Goal: Transaction & Acquisition: Purchase product/service

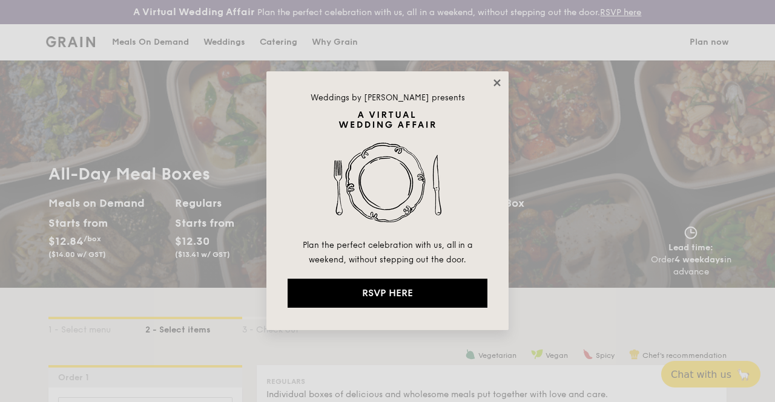
click at [498, 84] on icon at bounding box center [496, 82] width 7 height 7
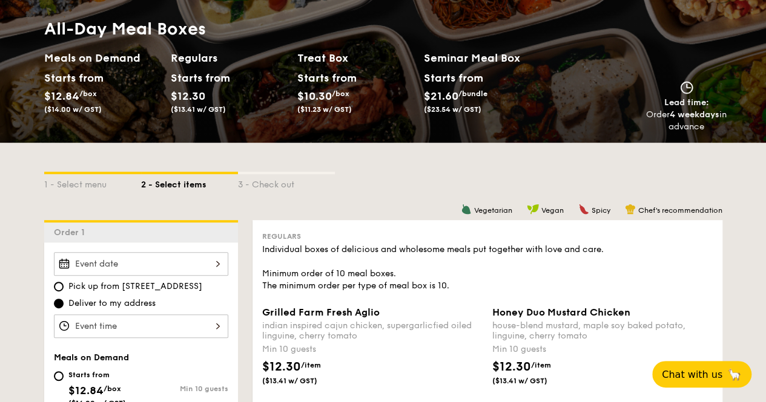
scroll to position [182, 0]
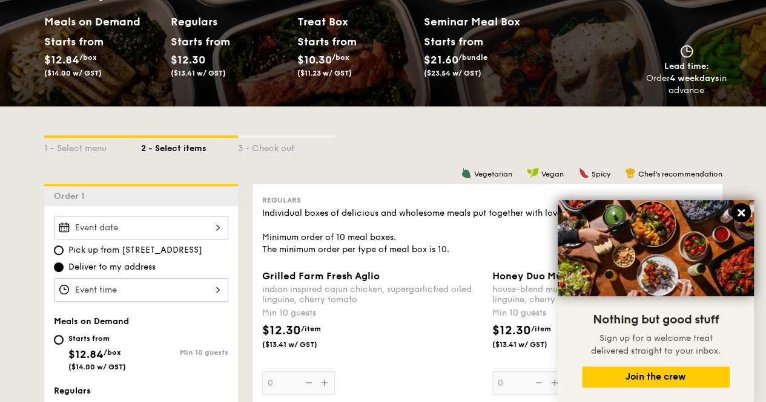
click at [739, 215] on icon at bounding box center [740, 212] width 7 height 7
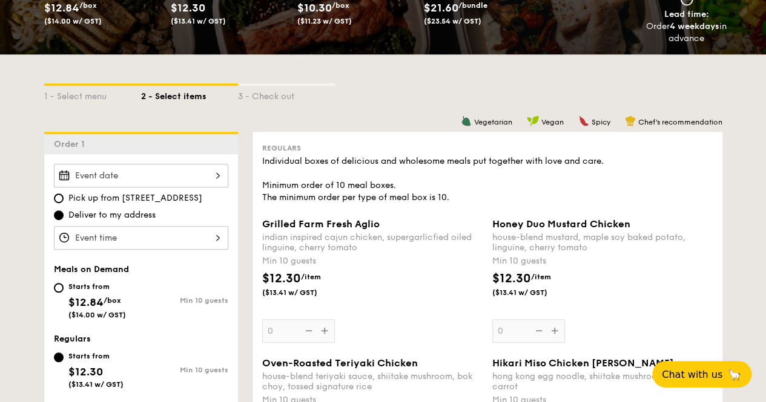
scroll to position [363, 0]
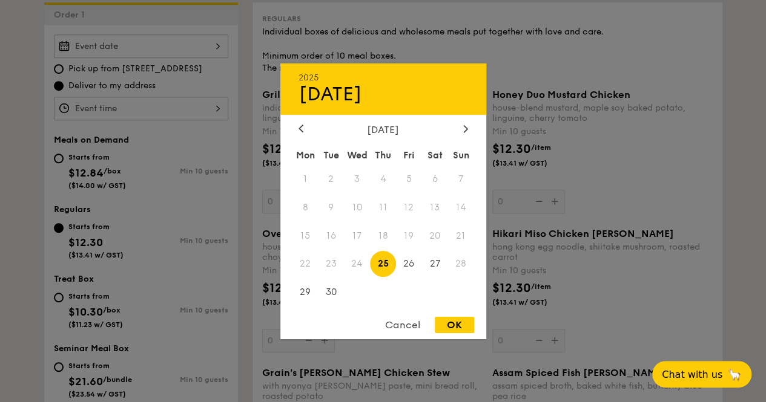
click at [212, 56] on div "2025 Sep [DATE] Tue Wed Thu Fri Sat Sun 1 2 3 4 5 6 7 8 9 10 11 12 13 14 15 16 …" at bounding box center [141, 46] width 174 height 24
click at [307, 295] on span "29" at bounding box center [305, 293] width 26 height 26
click at [467, 325] on div "OK" at bounding box center [454, 325] width 39 height 16
type input "[DATE]"
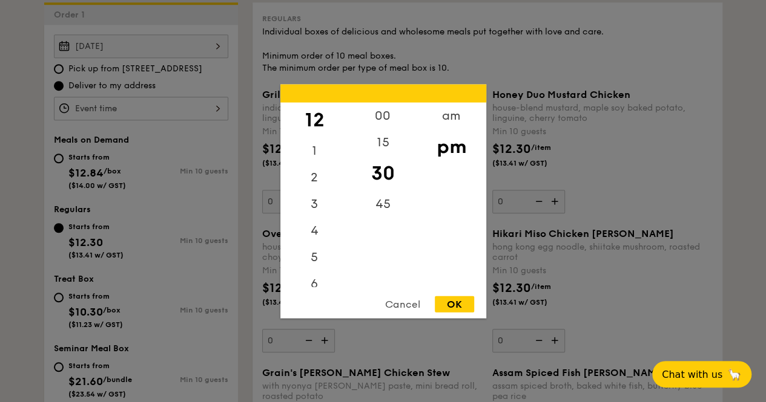
click at [179, 120] on div "12 1 2 3 4 5 6 7 8 9 10 11 00 15 30 45 am pm Cancel OK" at bounding box center [141, 109] width 174 height 24
click at [450, 307] on div "OK" at bounding box center [454, 304] width 39 height 16
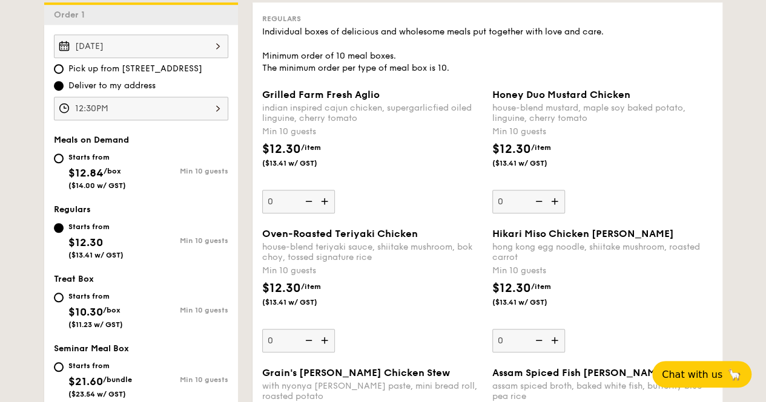
click at [192, 120] on div "12:30PM" at bounding box center [141, 109] width 174 height 24
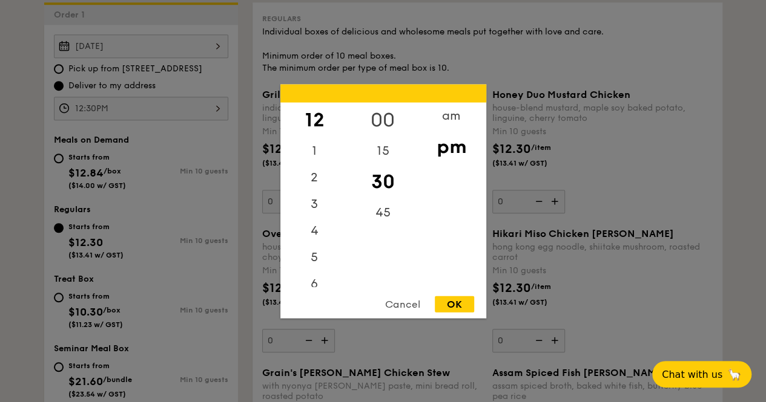
click at [379, 114] on div "00" at bounding box center [383, 119] width 68 height 35
click at [452, 304] on div "OK" at bounding box center [454, 304] width 39 height 16
type input "12:00PM"
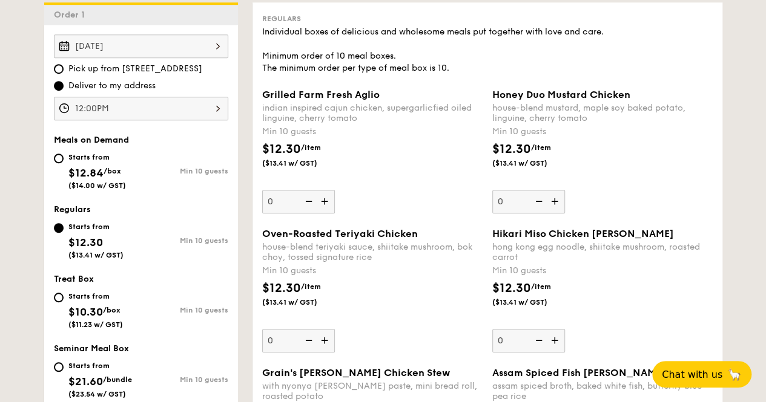
click at [84, 160] on div "Starts from $12.84 /box ($14.00 w/ GST)" at bounding box center [96, 170] width 57 height 40
click at [64, 160] on input "Starts from $12.84 /box ($14.00 w/ GST) Min 10 guests" at bounding box center [59, 159] width 10 height 10
radio input "true"
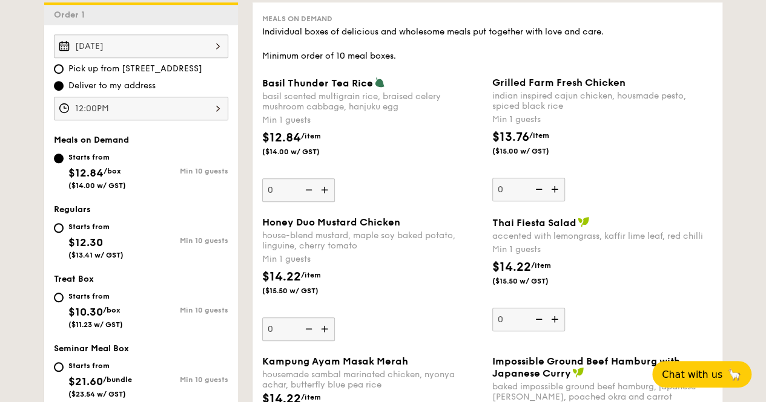
click at [64, 241] on div "Starts from $12.30 ($13.41 w/ GST)" at bounding box center [97, 240] width 87 height 40
click at [64, 233] on input "Starts from $12.30 ($13.41 w/ GST) Min 10 guests" at bounding box center [59, 228] width 10 height 10
radio input "true"
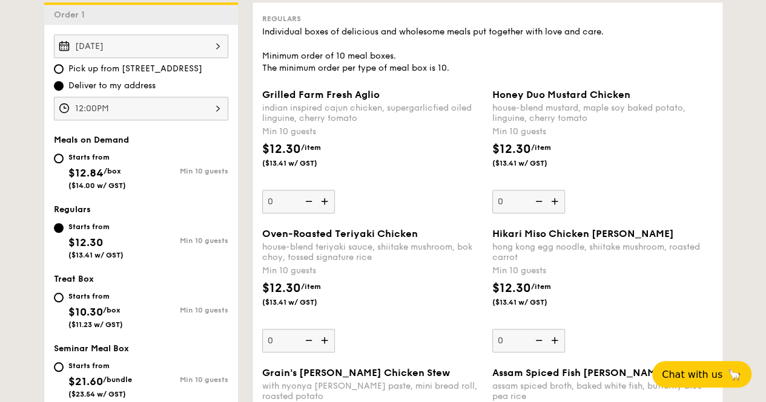
click at [67, 306] on div "Starts from $10.30 /box ($11.23 w/ GST)" at bounding box center [97, 309] width 87 height 40
click at [64, 303] on input "Starts from $10.30 /box ($11.23 w/ GST) Min 10 guests" at bounding box center [59, 298] width 10 height 10
radio input "true"
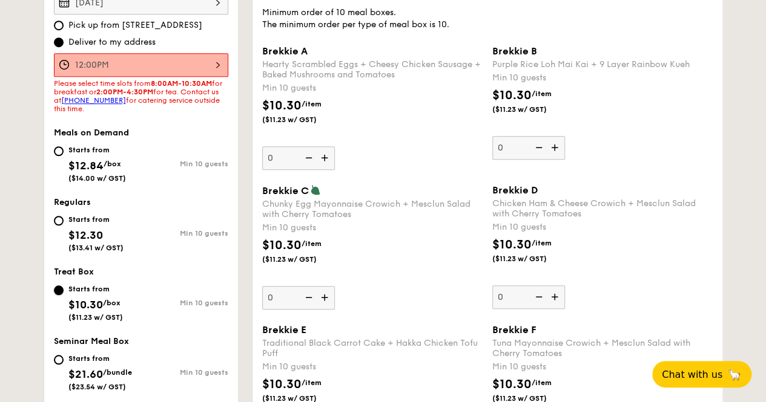
scroll to position [424, 0]
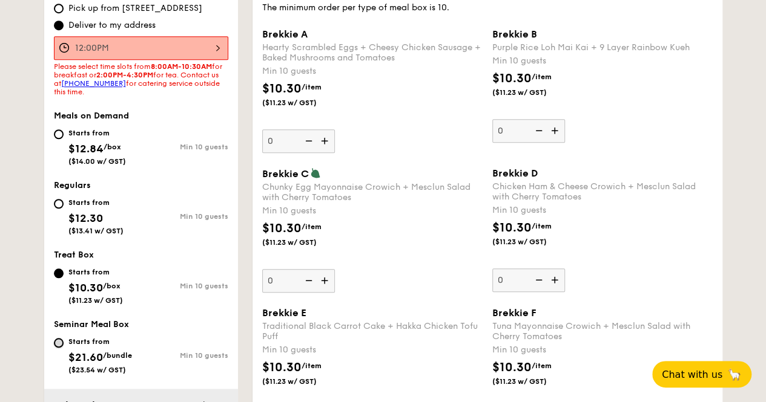
click at [62, 348] on input "Starts from $21.60 /bundle ($23.54 w/ GST) Min 10 guests" at bounding box center [59, 343] width 10 height 10
radio input "true"
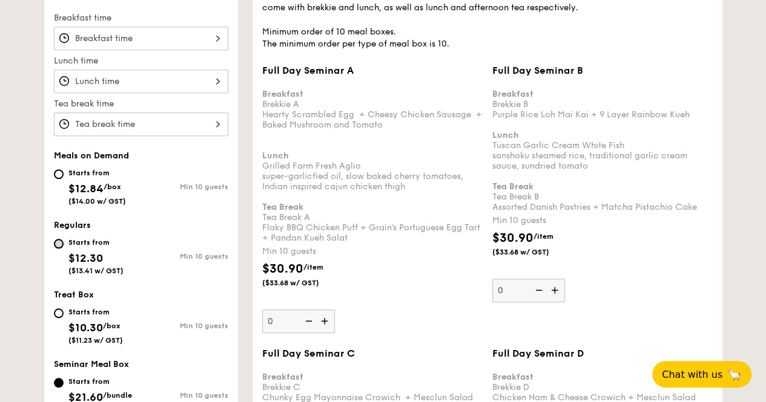
click at [60, 249] on input "Starts from $12.30 ($13.41 w/ GST) Min 10 guests" at bounding box center [59, 244] width 10 height 10
radio input "true"
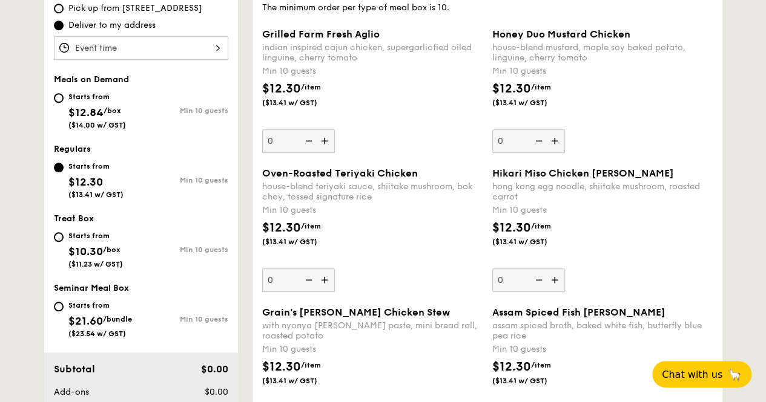
click at [557, 153] on img at bounding box center [555, 141] width 18 height 23
click at [557, 153] on input "0" at bounding box center [528, 142] width 73 height 24
click at [557, 153] on img at bounding box center [555, 141] width 18 height 23
click at [557, 153] on input "10" at bounding box center [528, 142] width 73 height 24
click at [539, 153] on img at bounding box center [537, 141] width 18 height 23
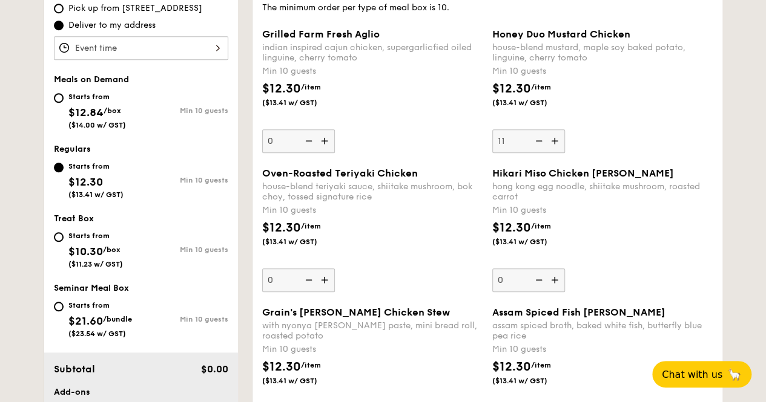
click at [539, 153] on input "11" at bounding box center [528, 142] width 73 height 24
click at [539, 153] on img at bounding box center [537, 141] width 18 height 23
click at [539, 153] on input "10" at bounding box center [528, 142] width 73 height 24
click at [539, 153] on img at bounding box center [537, 141] width 18 height 23
click at [539, 153] on input "0" at bounding box center [528, 142] width 73 height 24
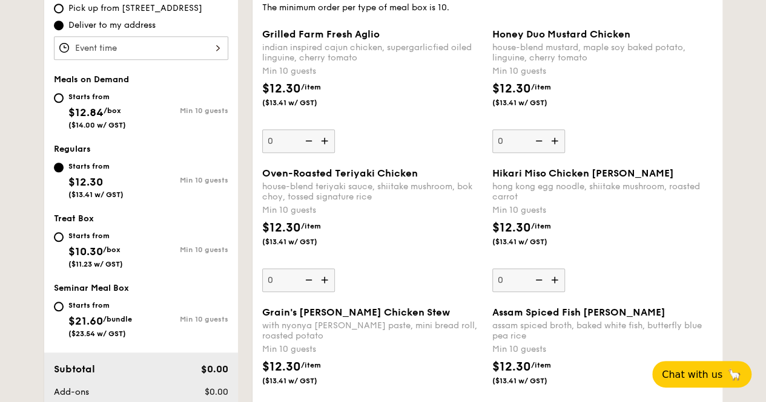
click at [552, 152] on img at bounding box center [555, 141] width 18 height 23
click at [552, 152] on input "0" at bounding box center [528, 142] width 73 height 24
click at [670, 134] on div "Honey Duo Mustard Chicken house-blend mustard, maple soy baked potato, linguine…" at bounding box center [602, 90] width 220 height 125
click at [565, 134] on input "10" at bounding box center [528, 142] width 73 height 24
click at [542, 153] on img at bounding box center [537, 141] width 18 height 23
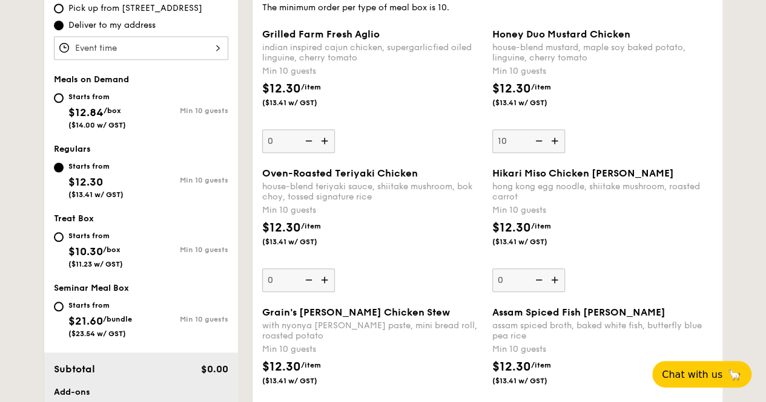
click at [542, 153] on input "10" at bounding box center [528, 142] width 73 height 24
click at [553, 152] on img at bounding box center [555, 141] width 18 height 23
click at [553, 152] on input "0" at bounding box center [528, 142] width 73 height 24
type input "10"
click at [407, 261] on div "$12.30 /item ($13.41 w/ GST)" at bounding box center [372, 240] width 230 height 42
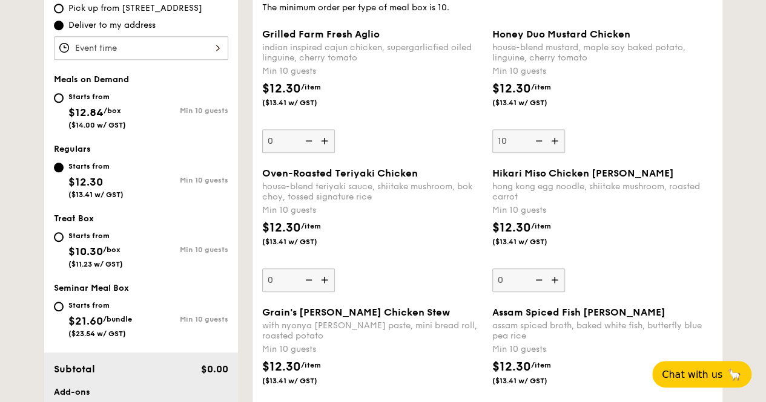
click at [335, 269] on input "0" at bounding box center [298, 281] width 73 height 24
click at [326, 287] on img at bounding box center [326, 280] width 18 height 23
click at [326, 287] on input "0" at bounding box center [298, 281] width 73 height 24
click at [281, 289] on input "10" at bounding box center [298, 281] width 73 height 24
click at [272, 289] on input "10" at bounding box center [298, 281] width 73 height 24
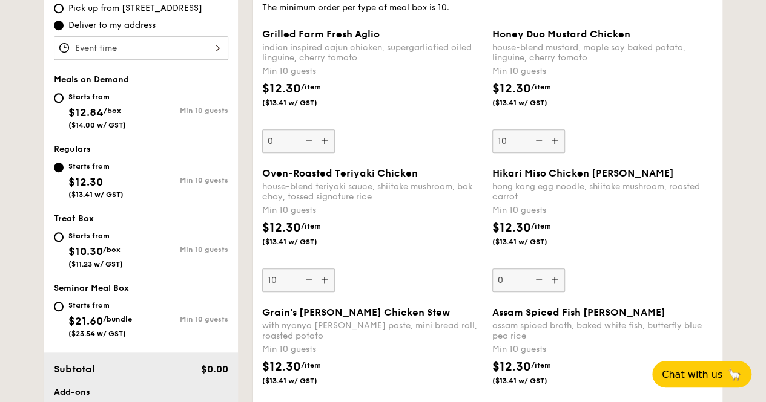
click at [311, 288] on img at bounding box center [307, 280] width 18 height 23
click at [311, 288] on input "10" at bounding box center [298, 281] width 73 height 24
type input "0"
click at [425, 280] on div "Oven-Roasted Teriyaki Chicken house-blend teriyaki sauce, shiitake mushroom, bo…" at bounding box center [372, 230] width 220 height 125
click at [335, 280] on input "0" at bounding box center [298, 281] width 73 height 24
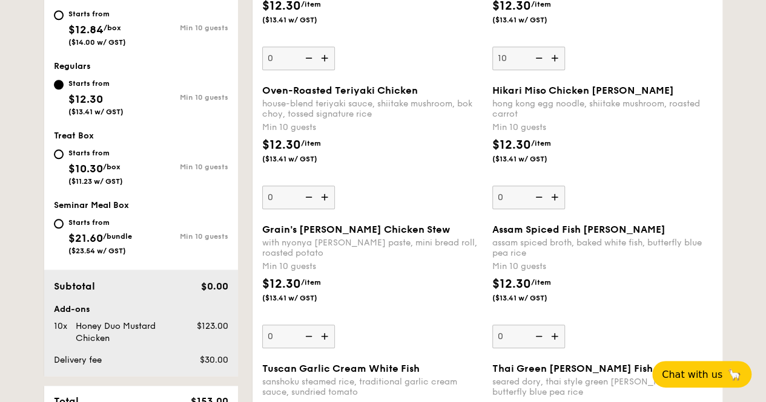
scroll to position [605, 0]
